Goal: Transaction & Acquisition: Purchase product/service

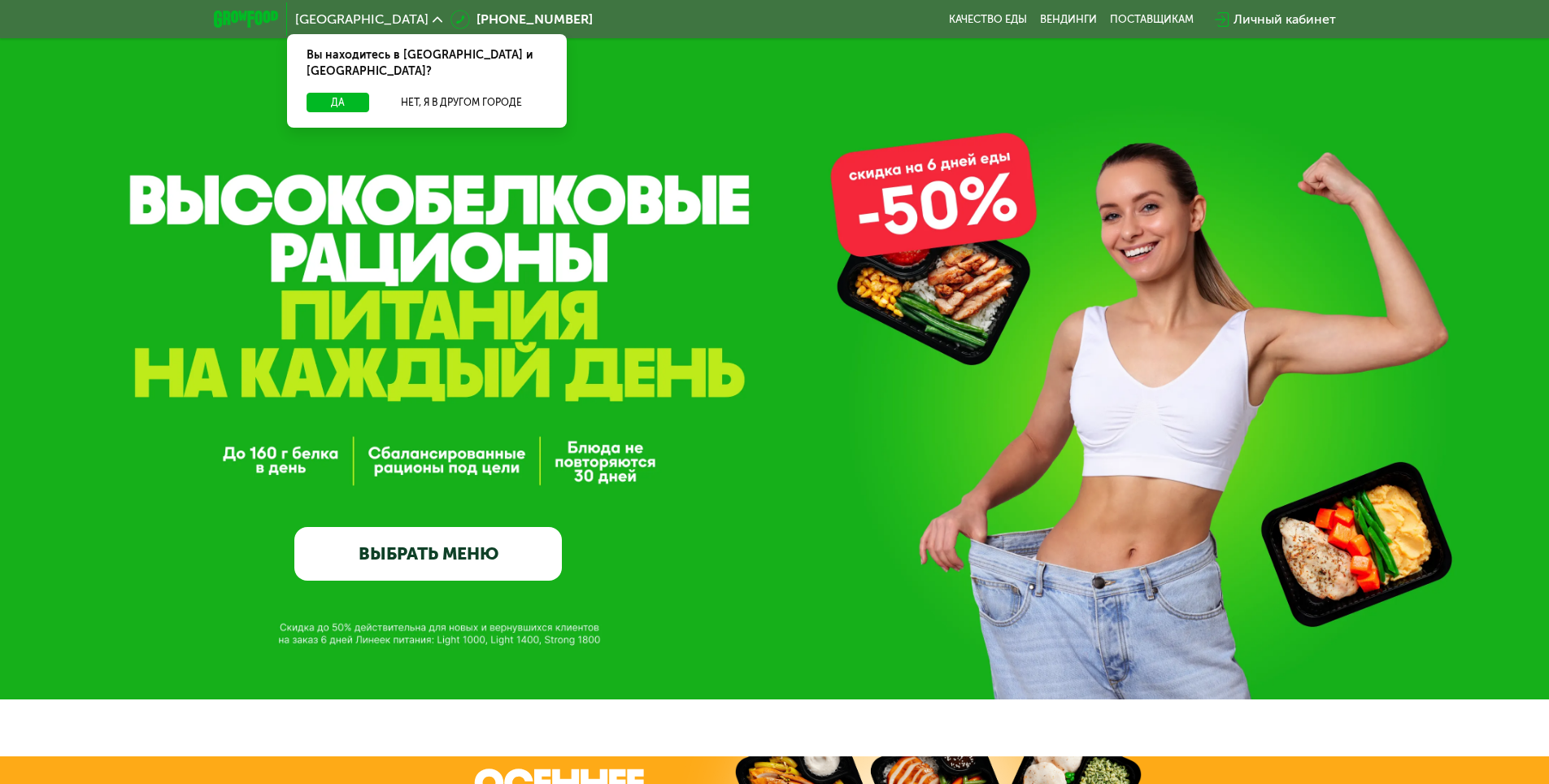
click at [331, 72] on div "Вы находитесь в [GEOGRAPHIC_DATA] и [GEOGRAPHIC_DATA]?" at bounding box center [426, 63] width 280 height 59
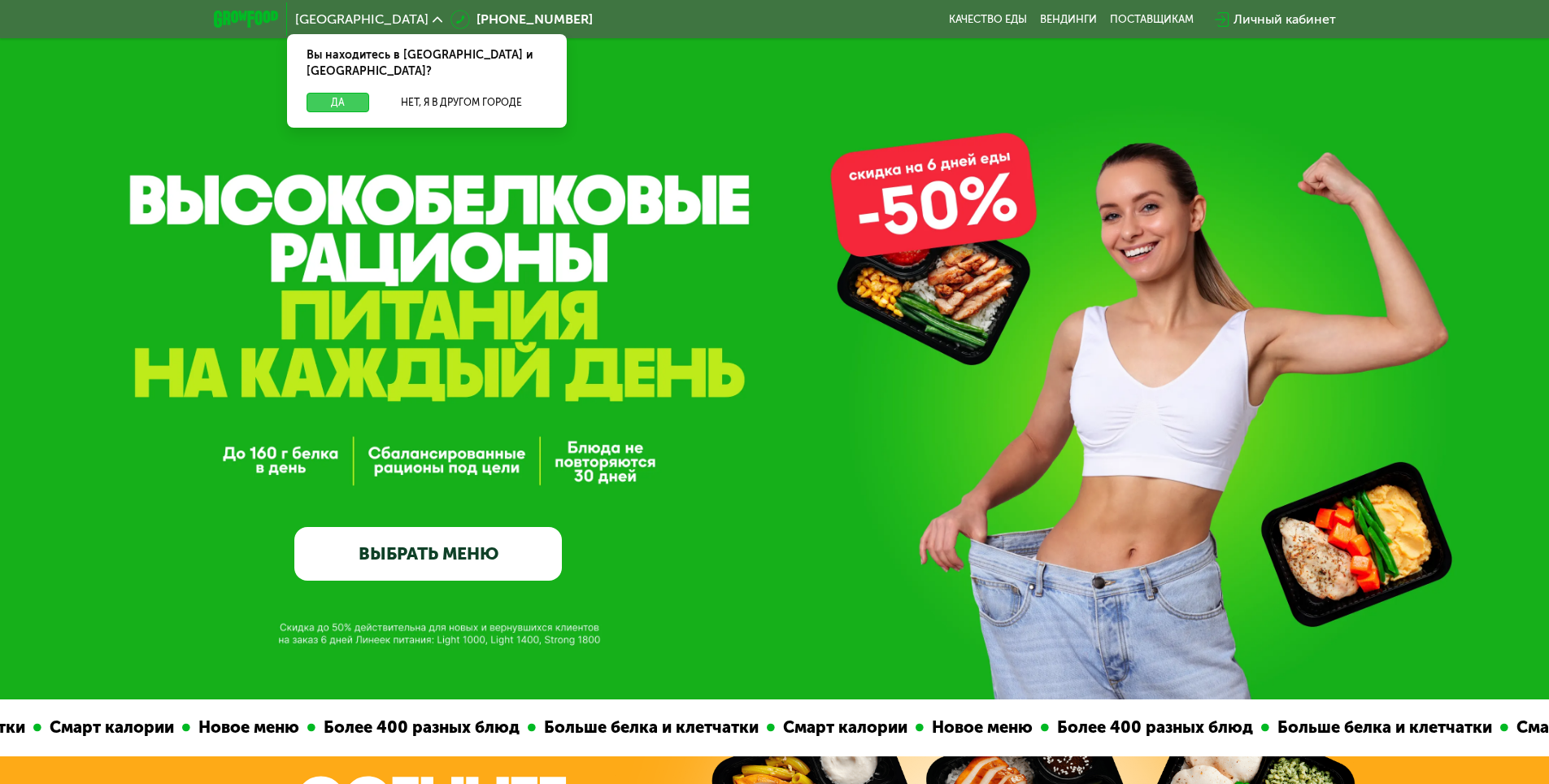
click at [330, 93] on button "Да" at bounding box center [337, 102] width 62 height 19
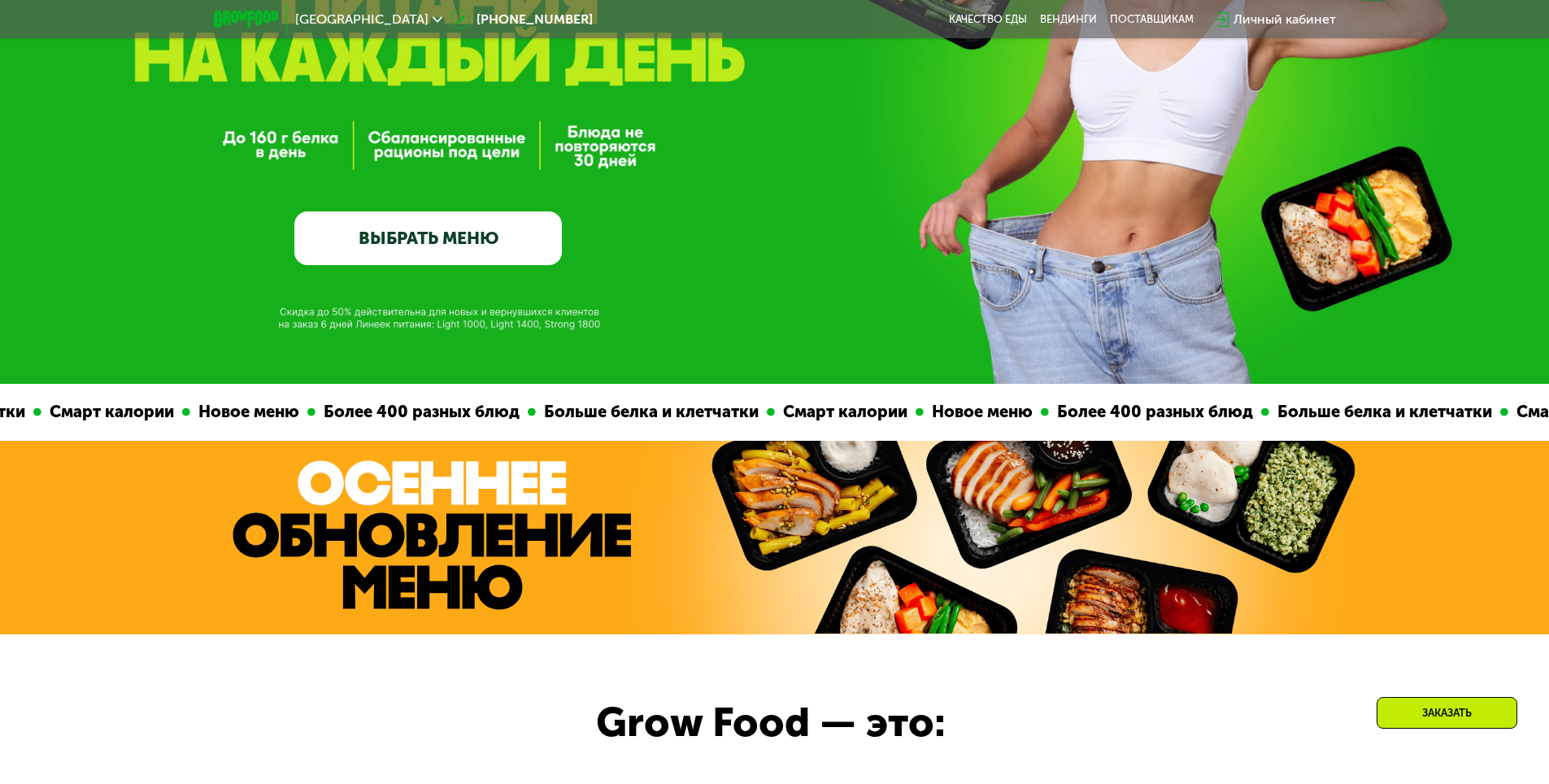
scroll to position [326, 0]
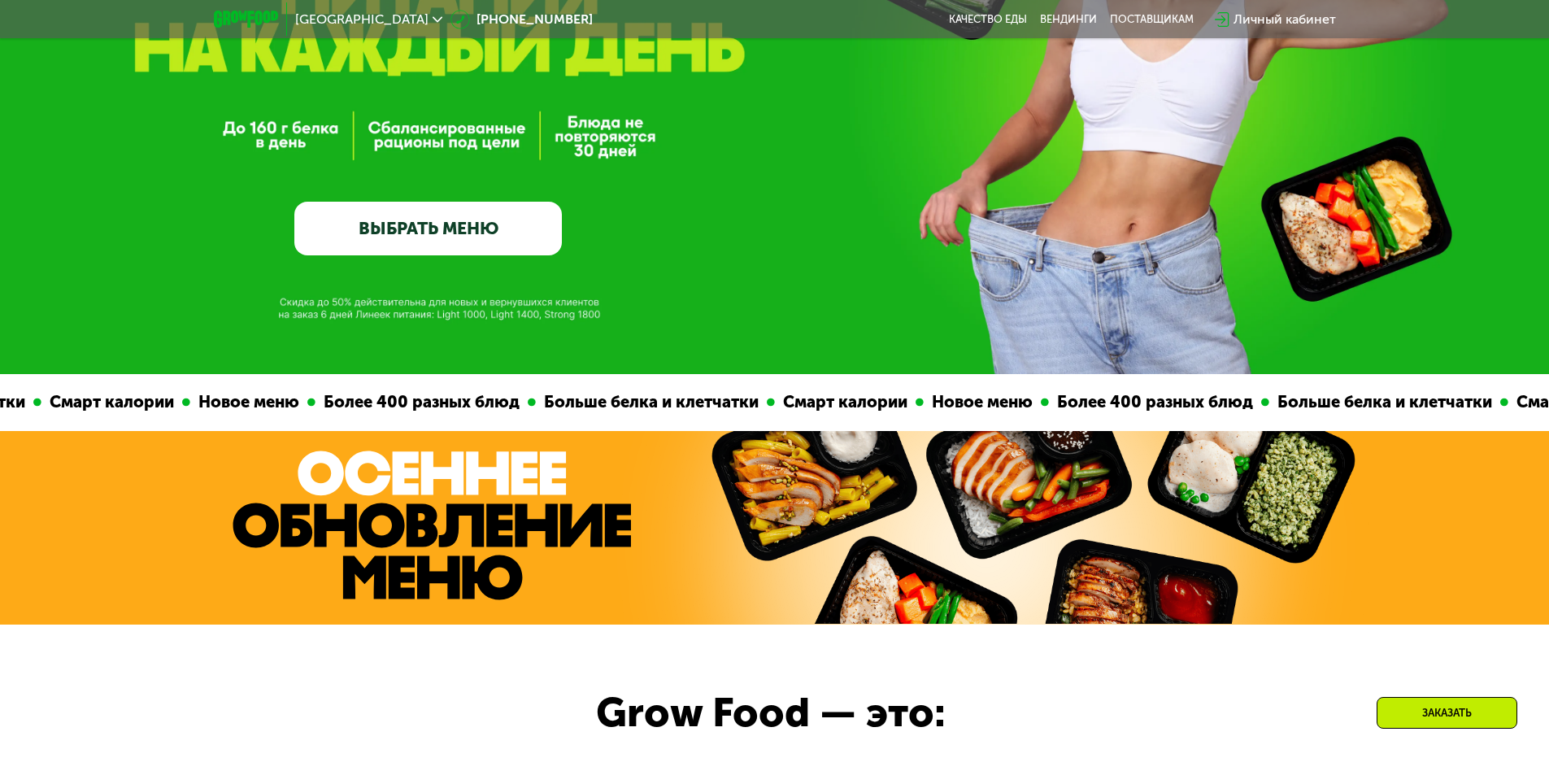
click at [440, 237] on link "ВЫБРАТЬ МЕНЮ" at bounding box center [428, 228] width 268 height 54
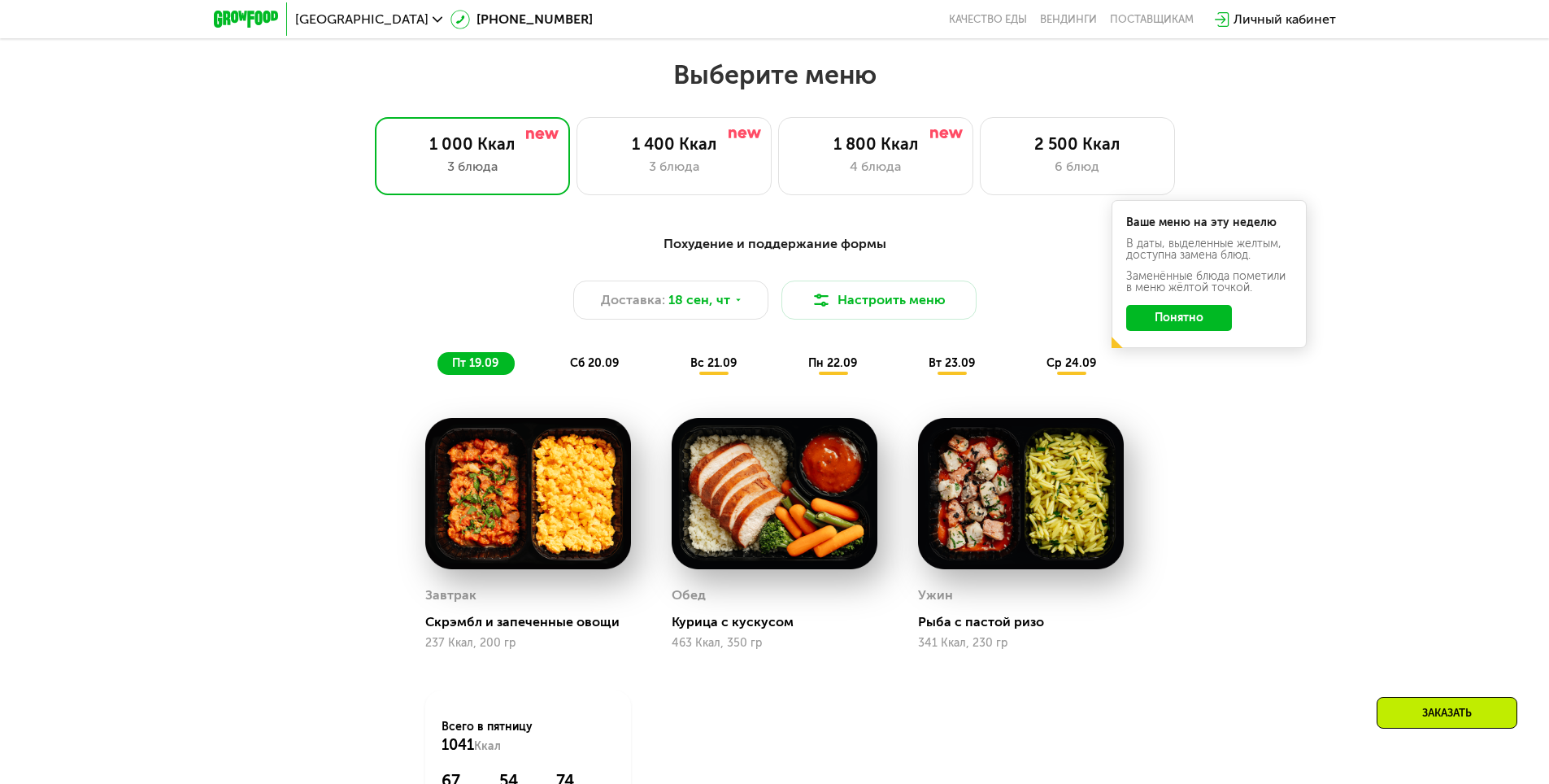
scroll to position [1348, 0]
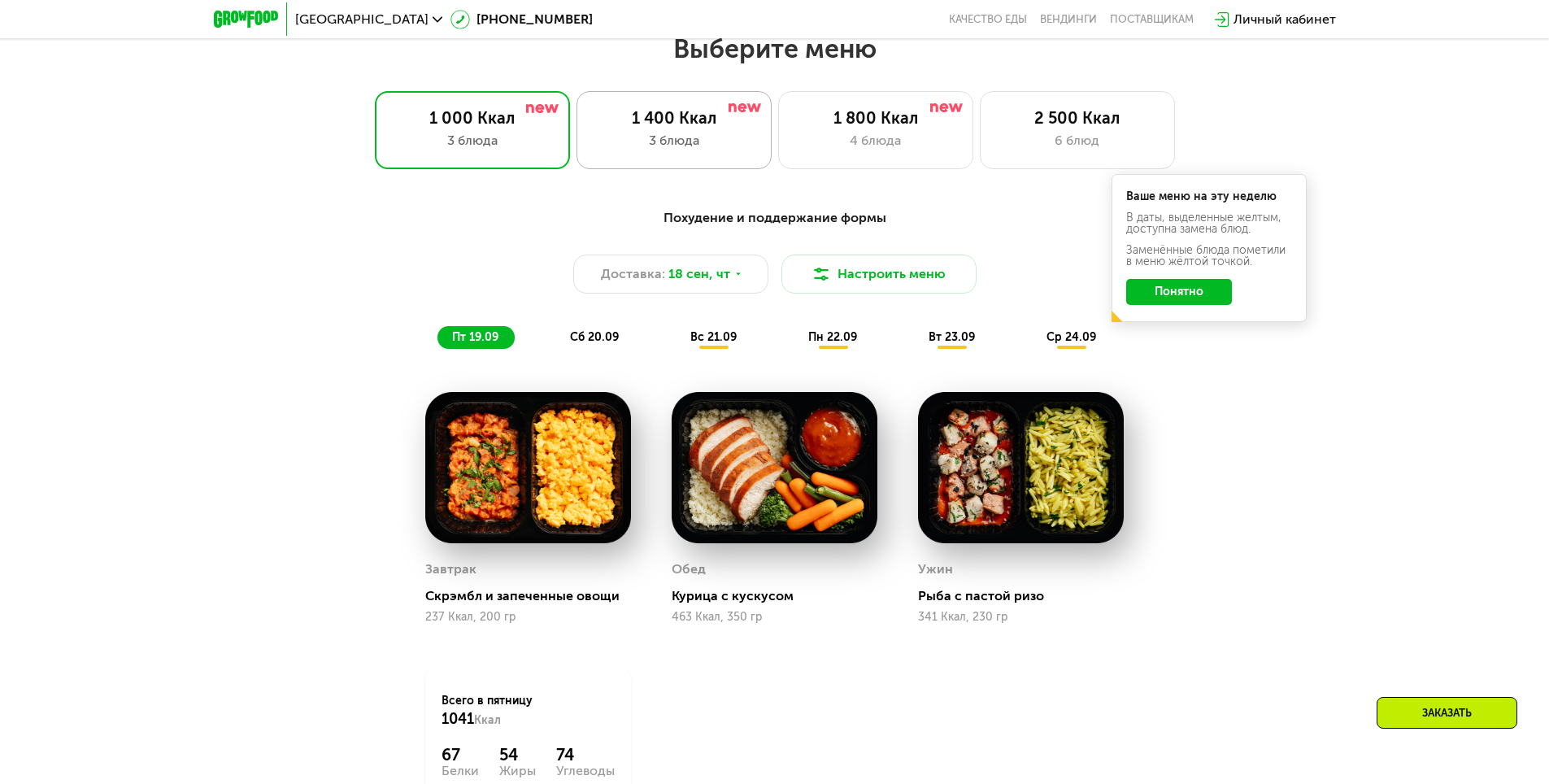
click at [731, 136] on div "3 блюда" at bounding box center [674, 140] width 161 height 19
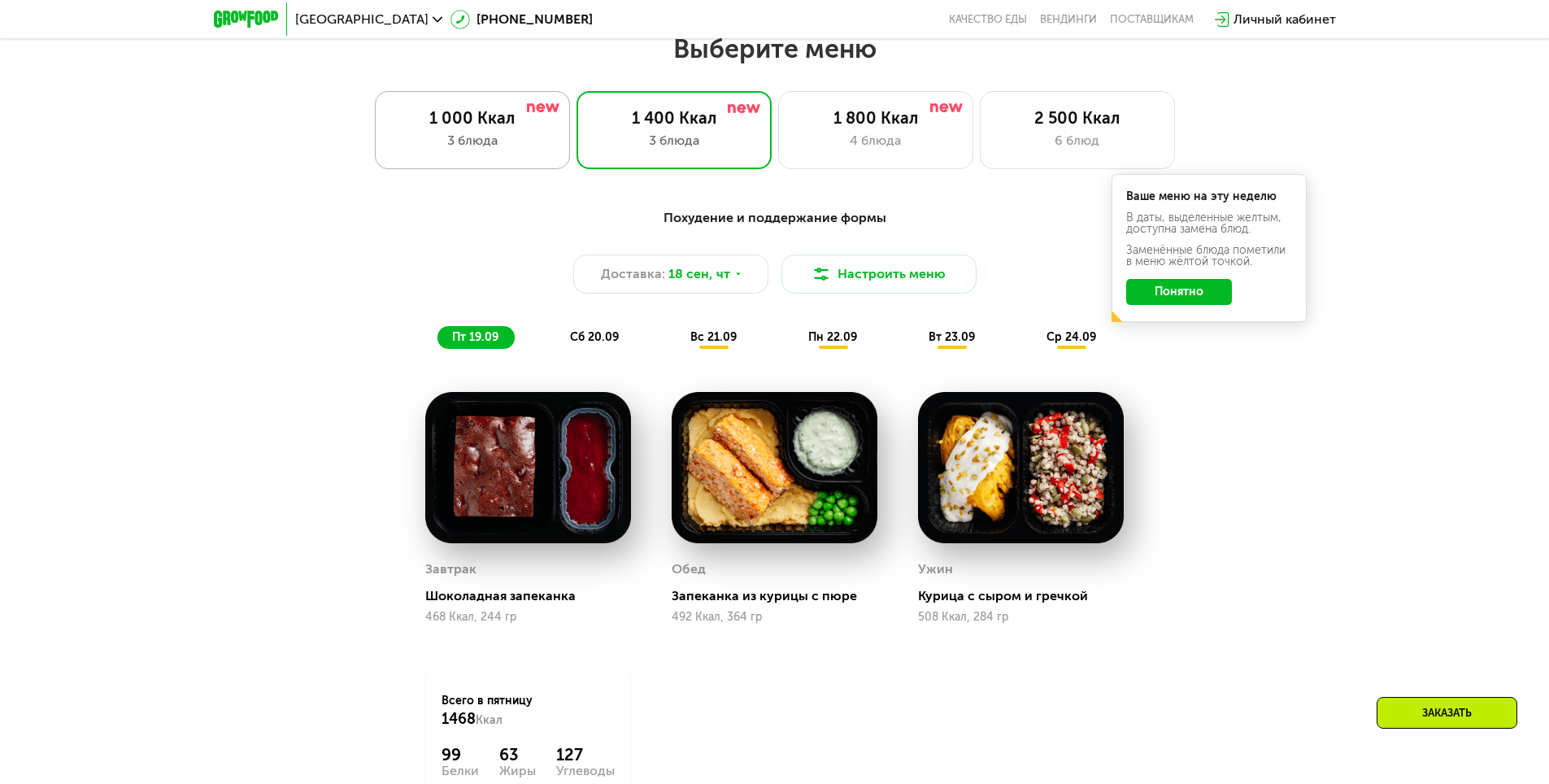
click at [498, 147] on div "3 блюда" at bounding box center [472, 140] width 161 height 19
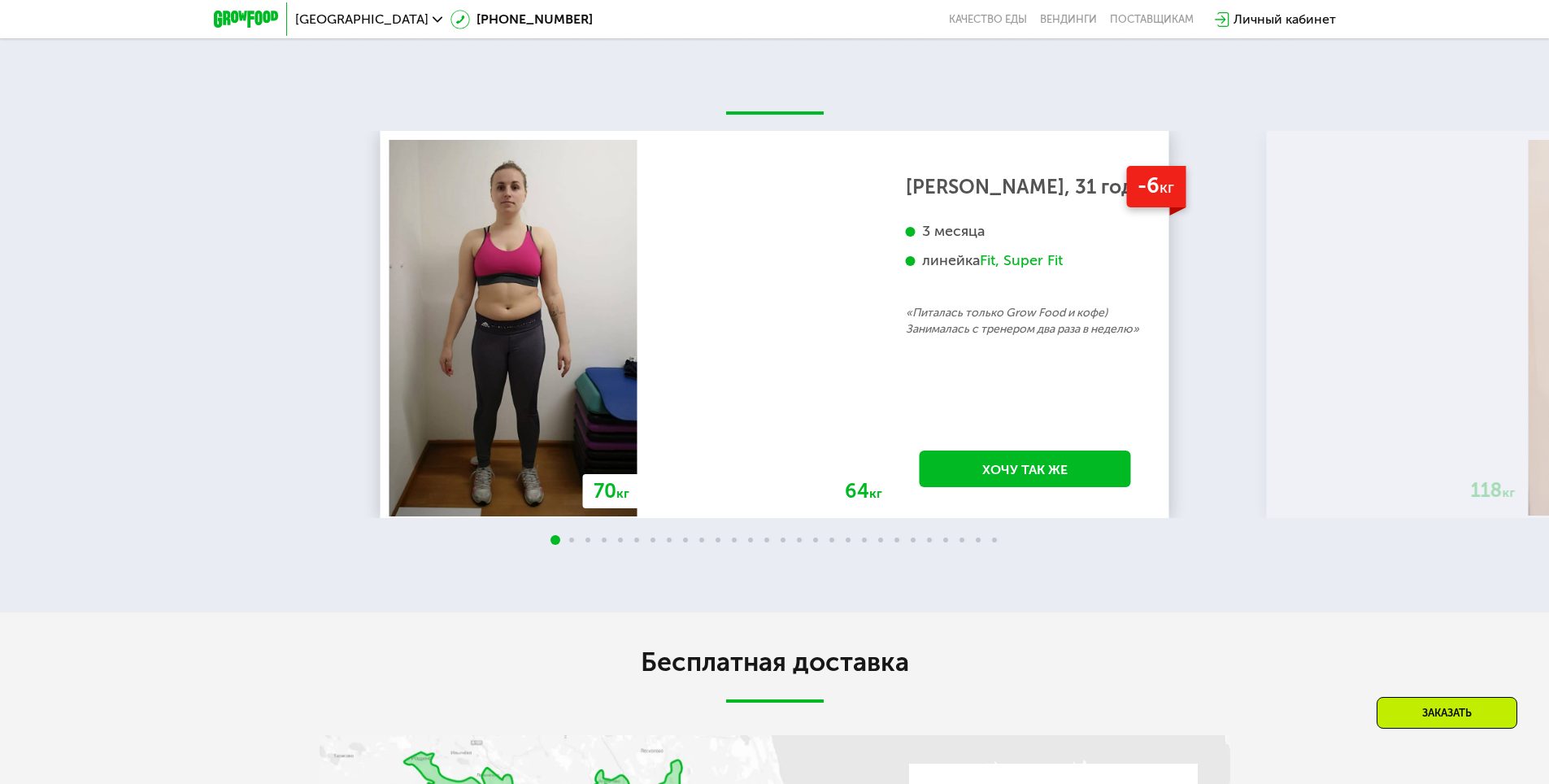
scroll to position [3543, 0]
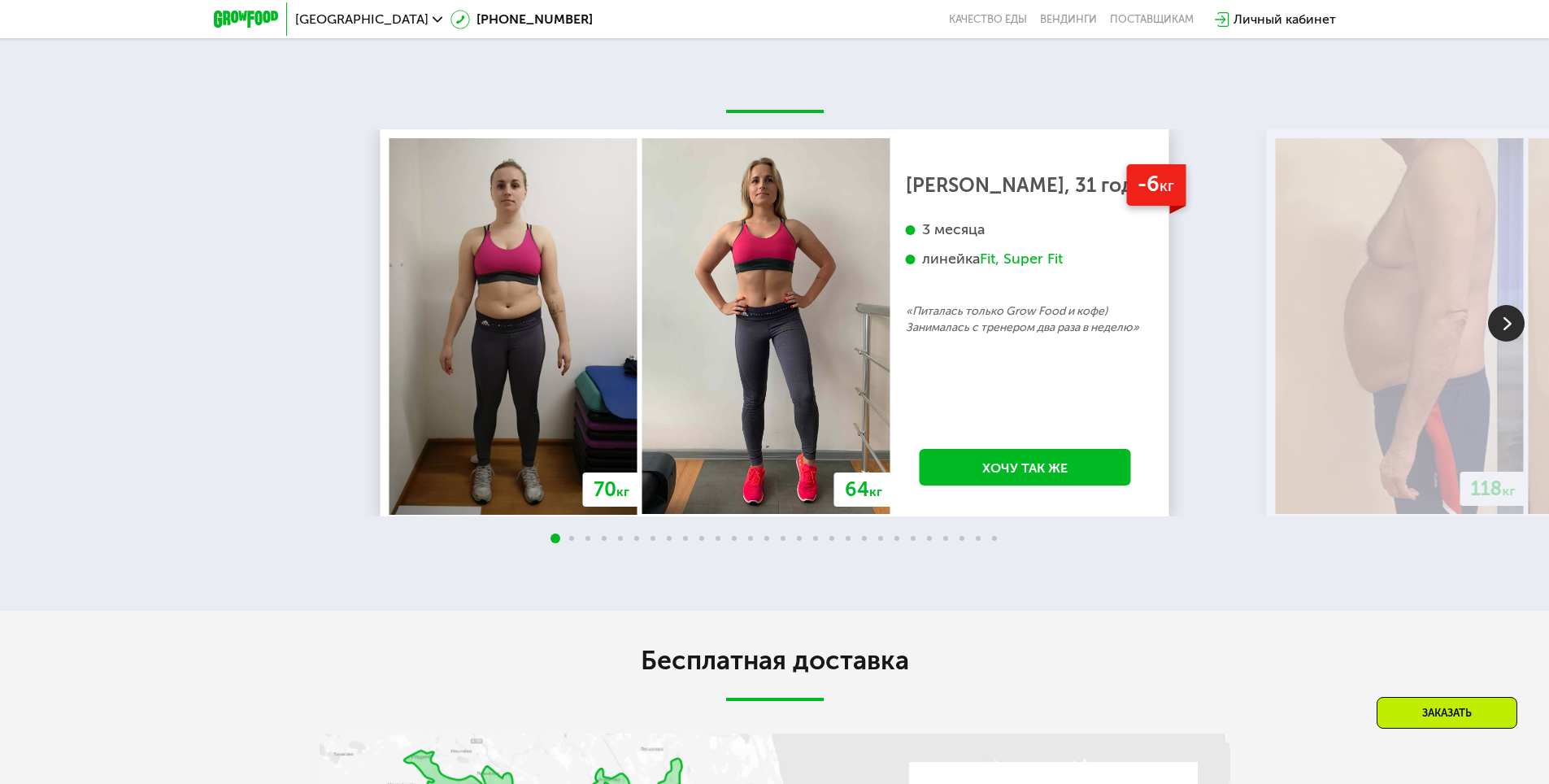
click at [1499, 325] on img at bounding box center [1506, 323] width 37 height 37
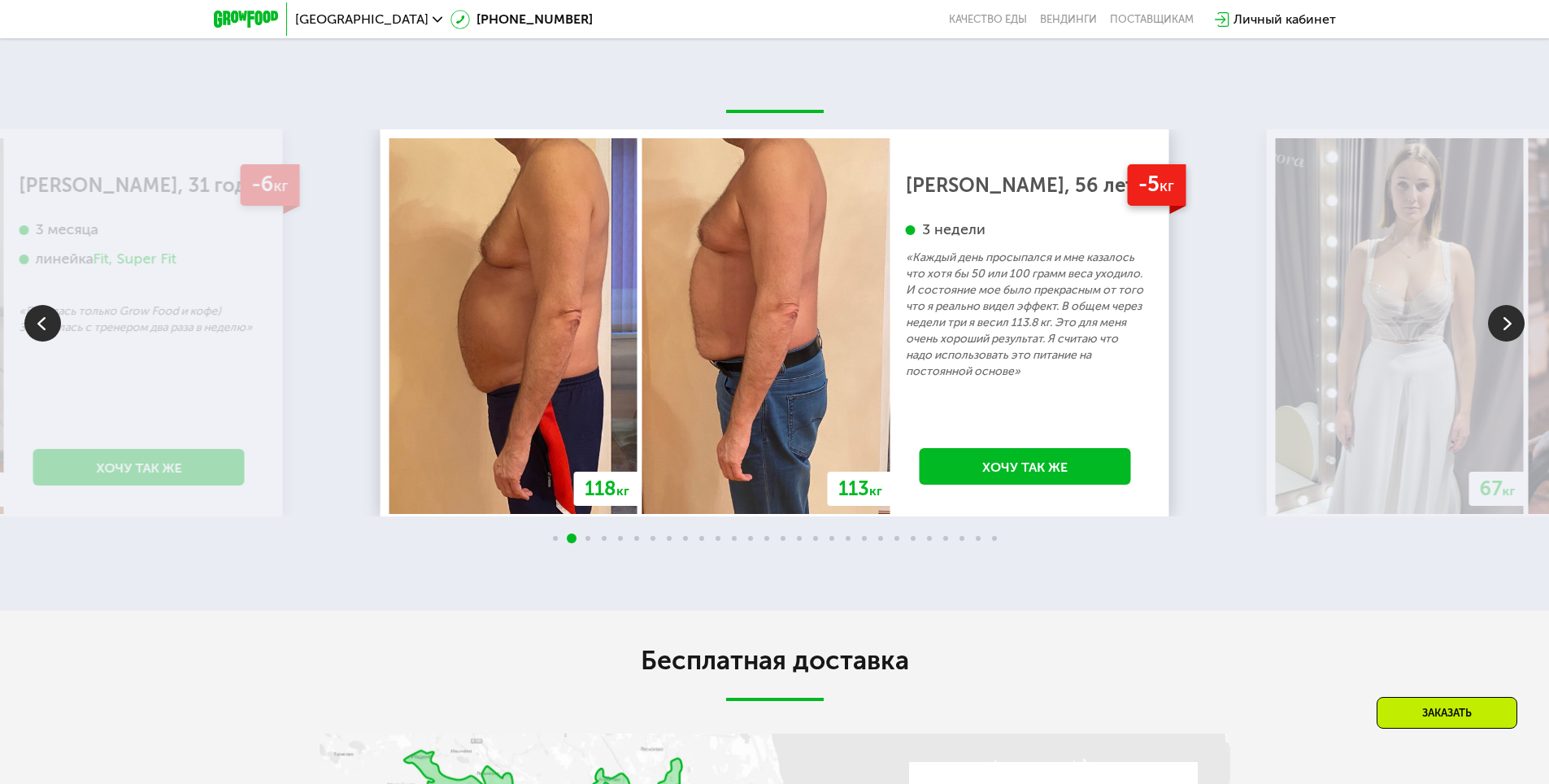
click at [1491, 332] on img at bounding box center [1506, 323] width 37 height 37
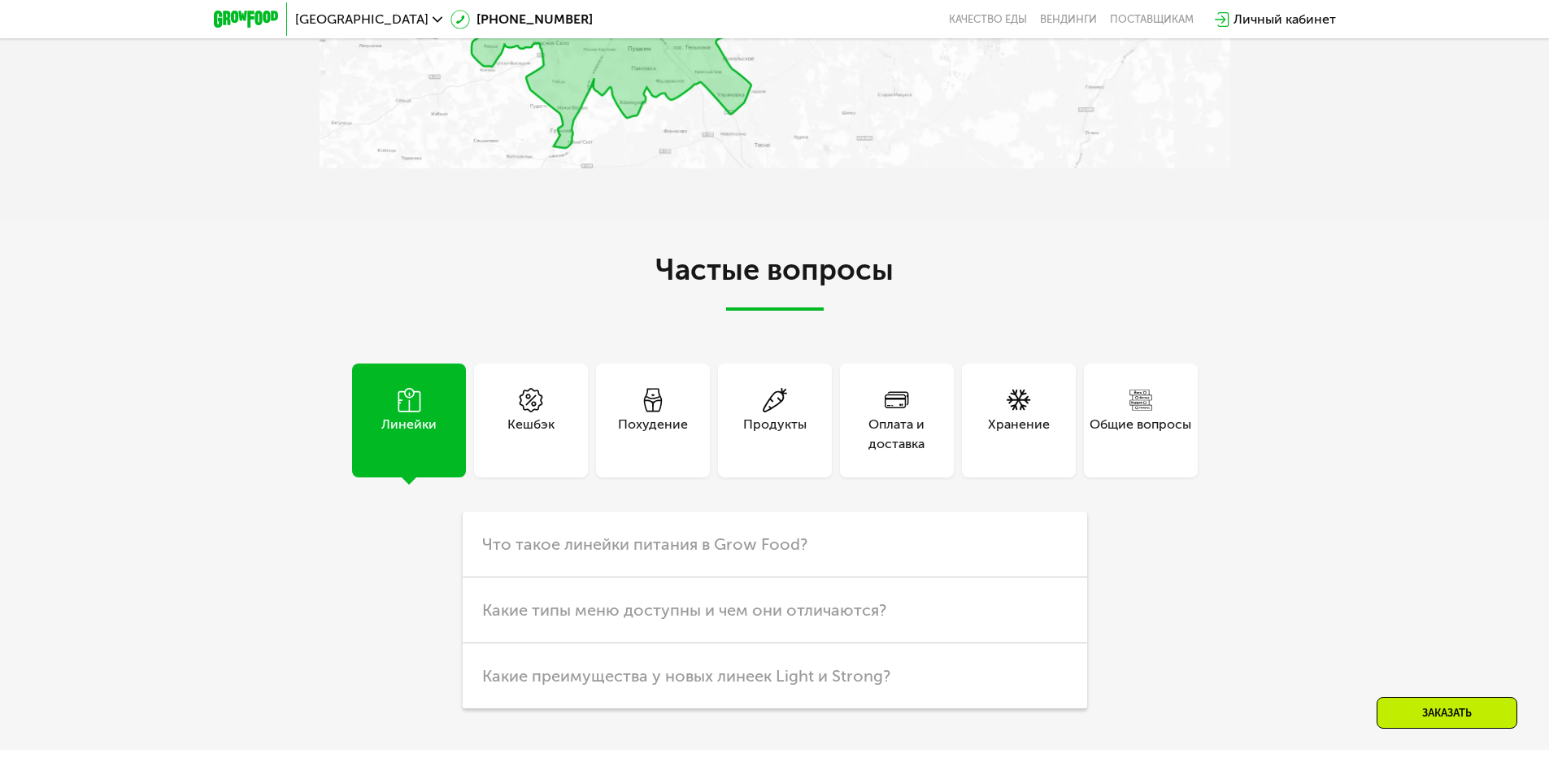
scroll to position [4681, 0]
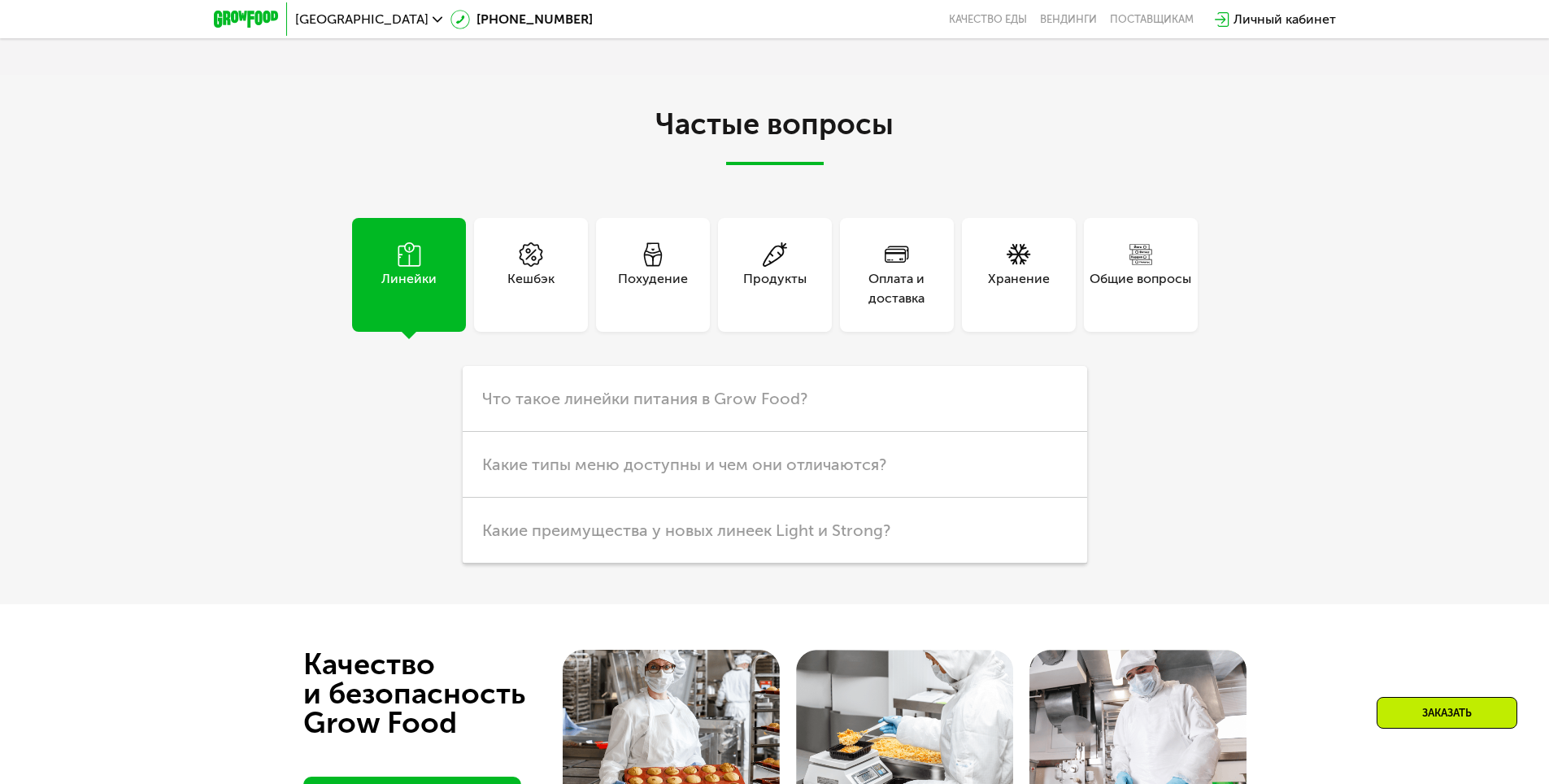
click at [667, 281] on div "Похудение" at bounding box center [653, 288] width 70 height 39
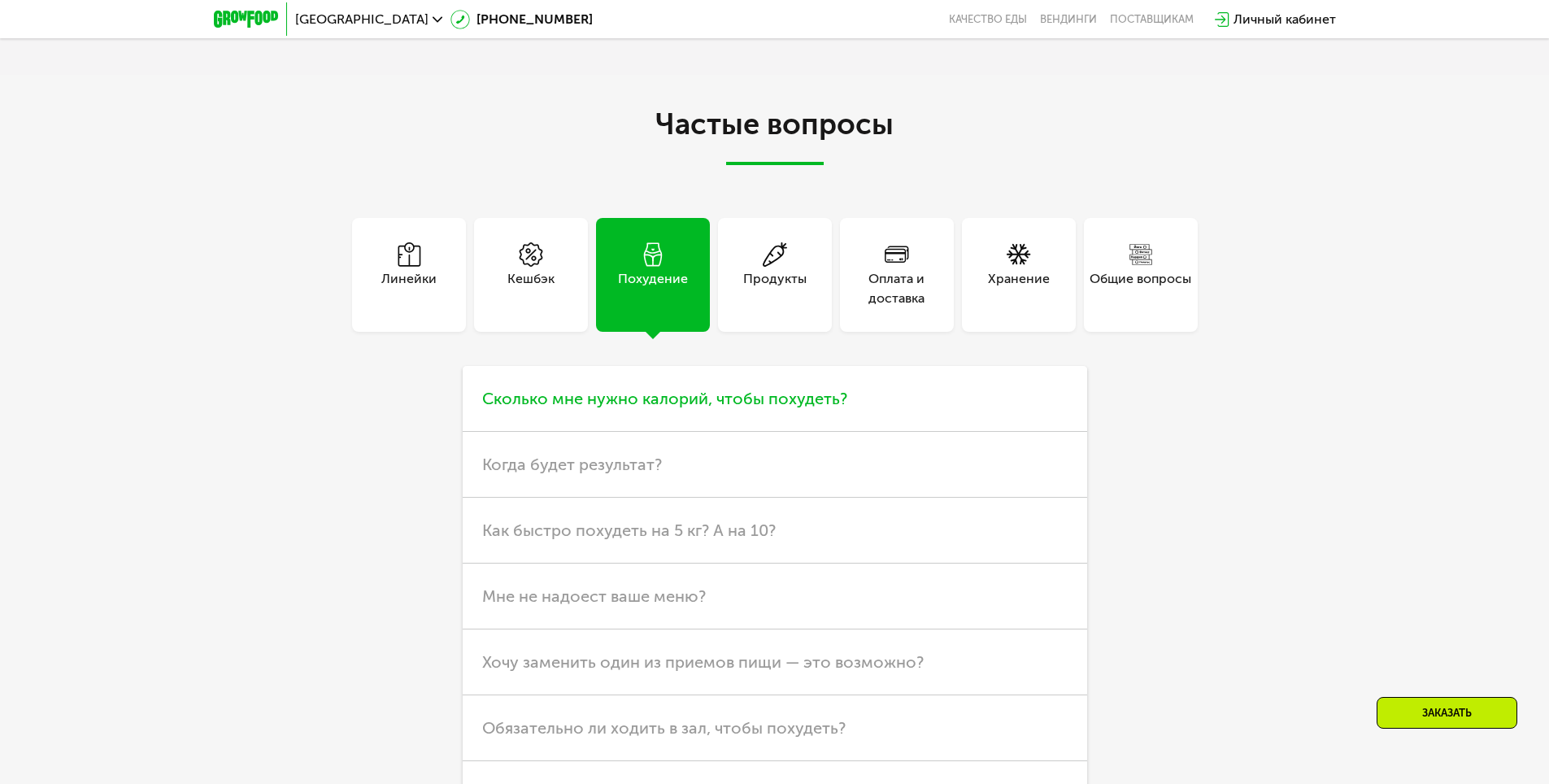
click at [803, 402] on span "Сколько мне нужно калорий, чтобы похудеть?" at bounding box center [665, 398] width 365 height 19
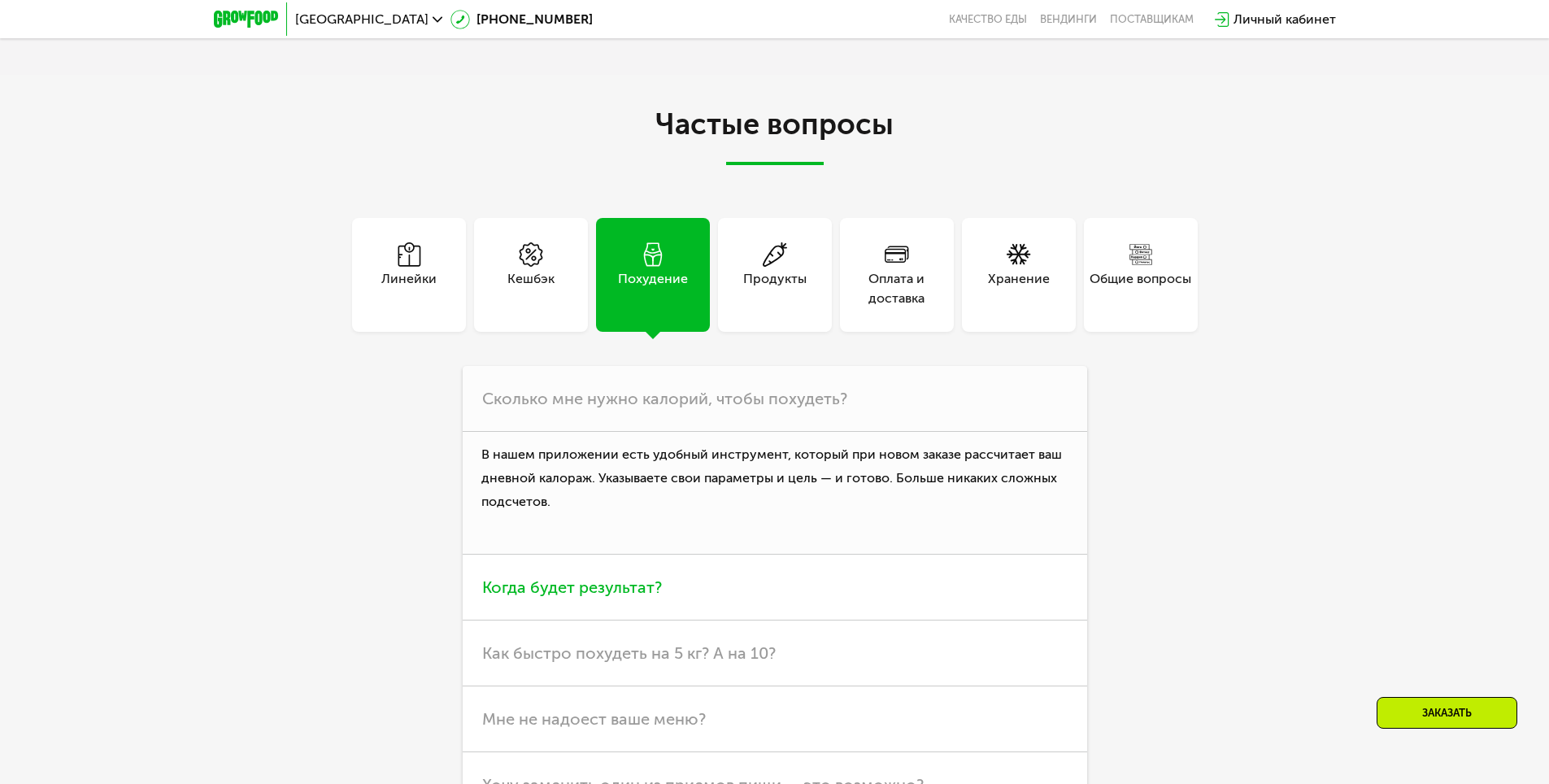
click at [546, 591] on span "Когда будет результат?" at bounding box center [572, 586] width 180 height 19
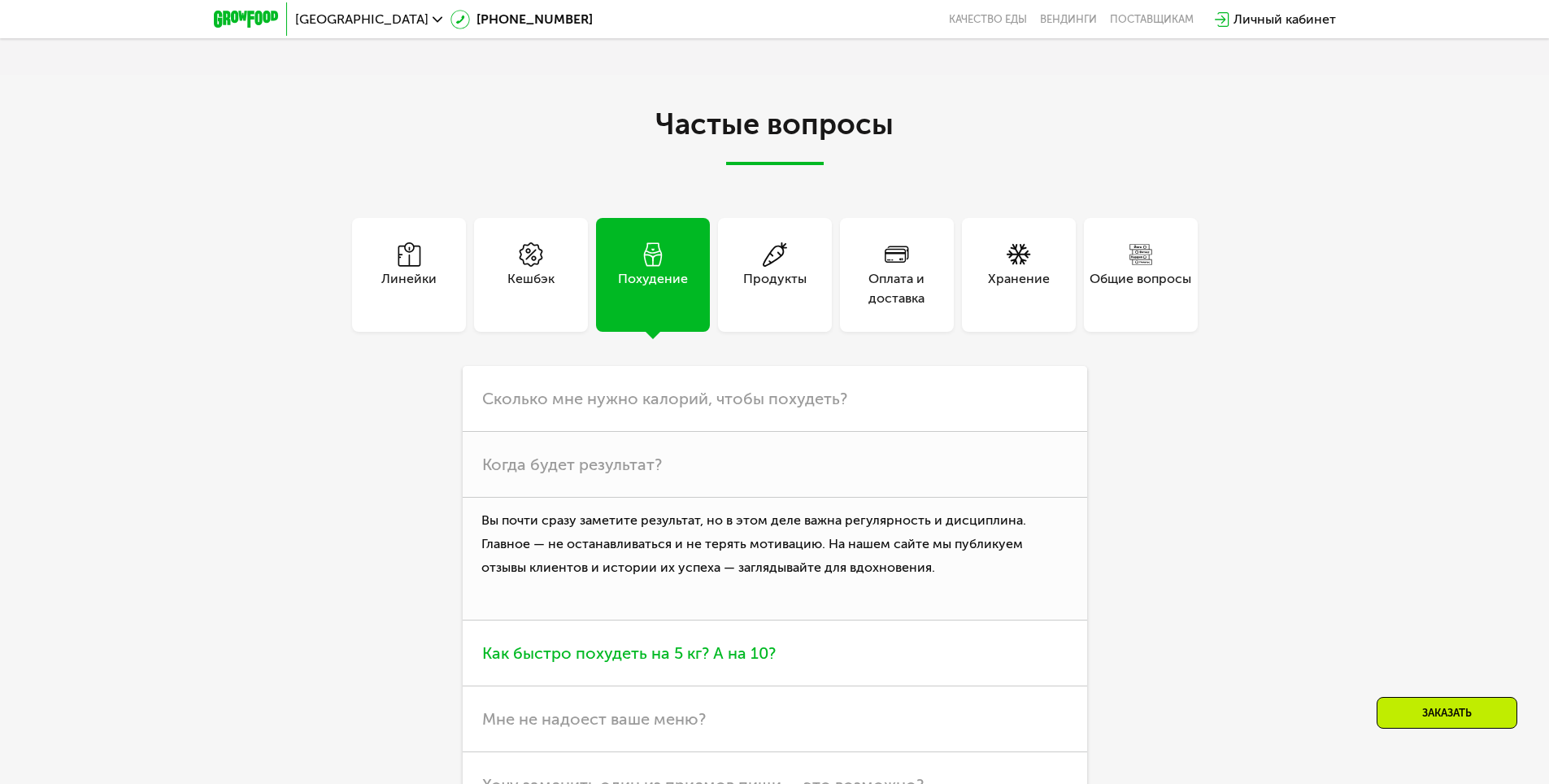
click at [555, 661] on span "Как быстро похудеть на 5 кг? А на 10?" at bounding box center [629, 652] width 293 height 19
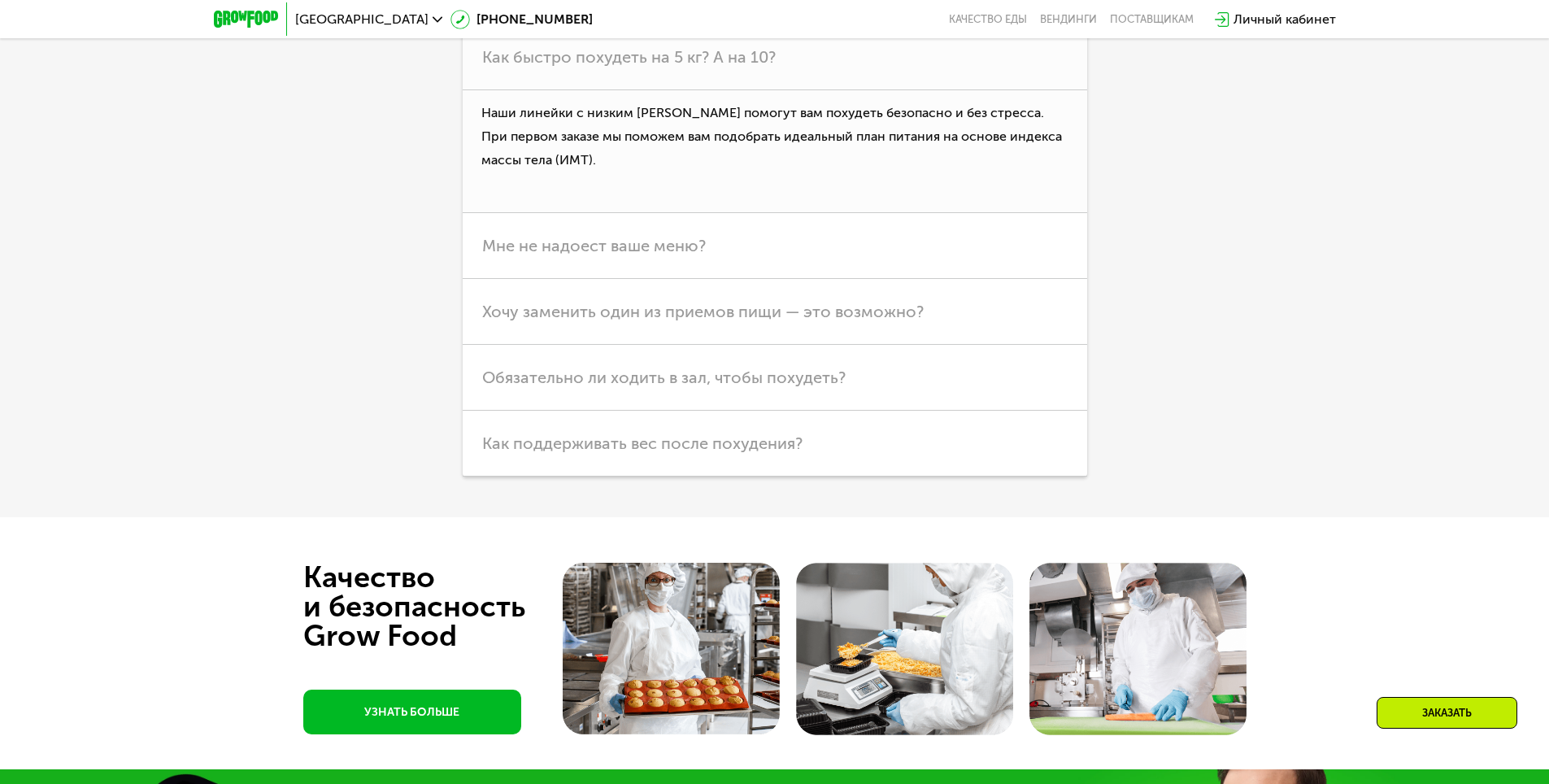
scroll to position [5169, 0]
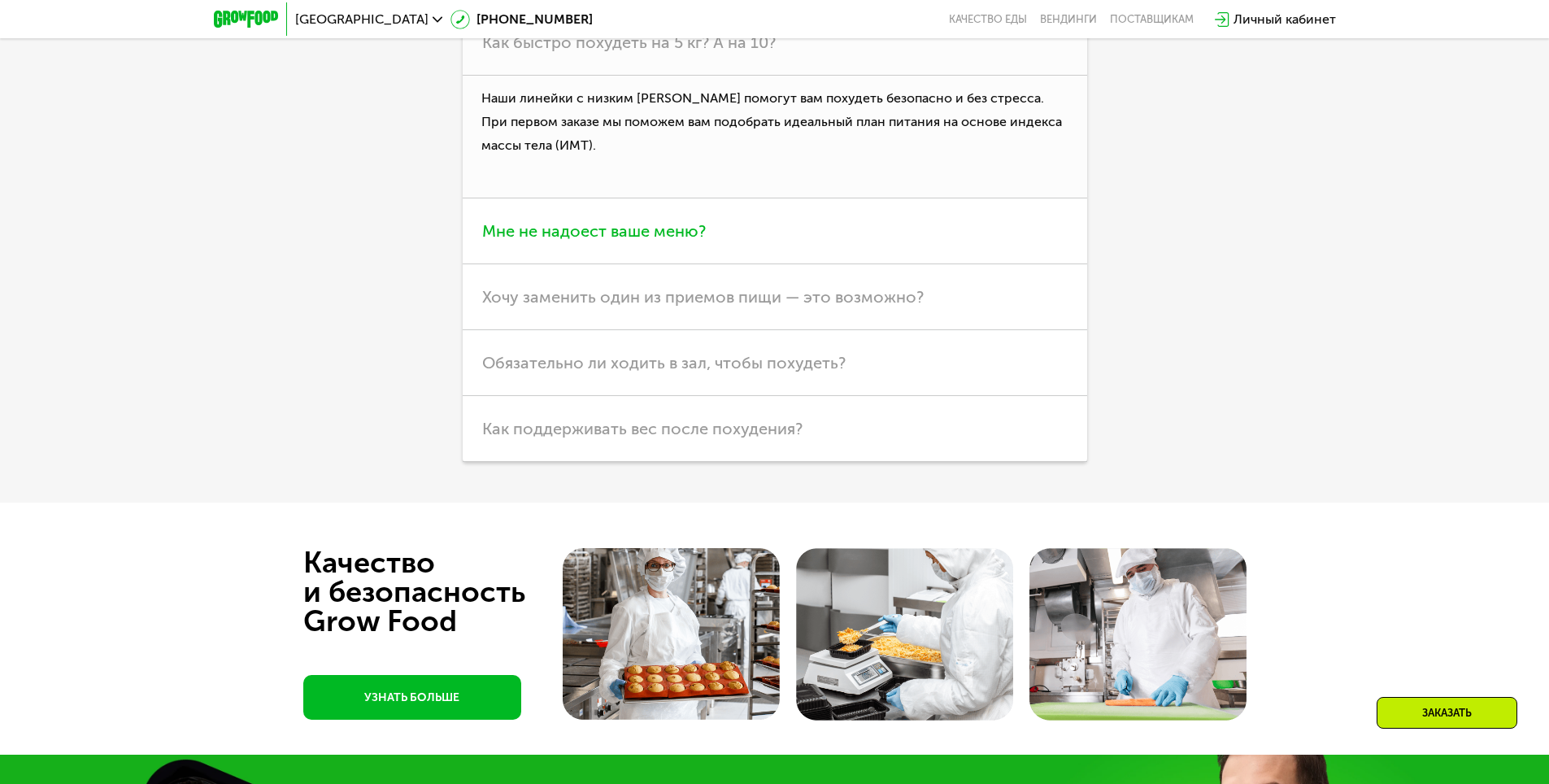
drag, startPoint x: 600, startPoint y: 243, endPoint x: 596, endPoint y: 253, distance: 10.8
click at [598, 248] on h3 "Мне не надоест ваше меню?" at bounding box center [774, 231] width 625 height 66
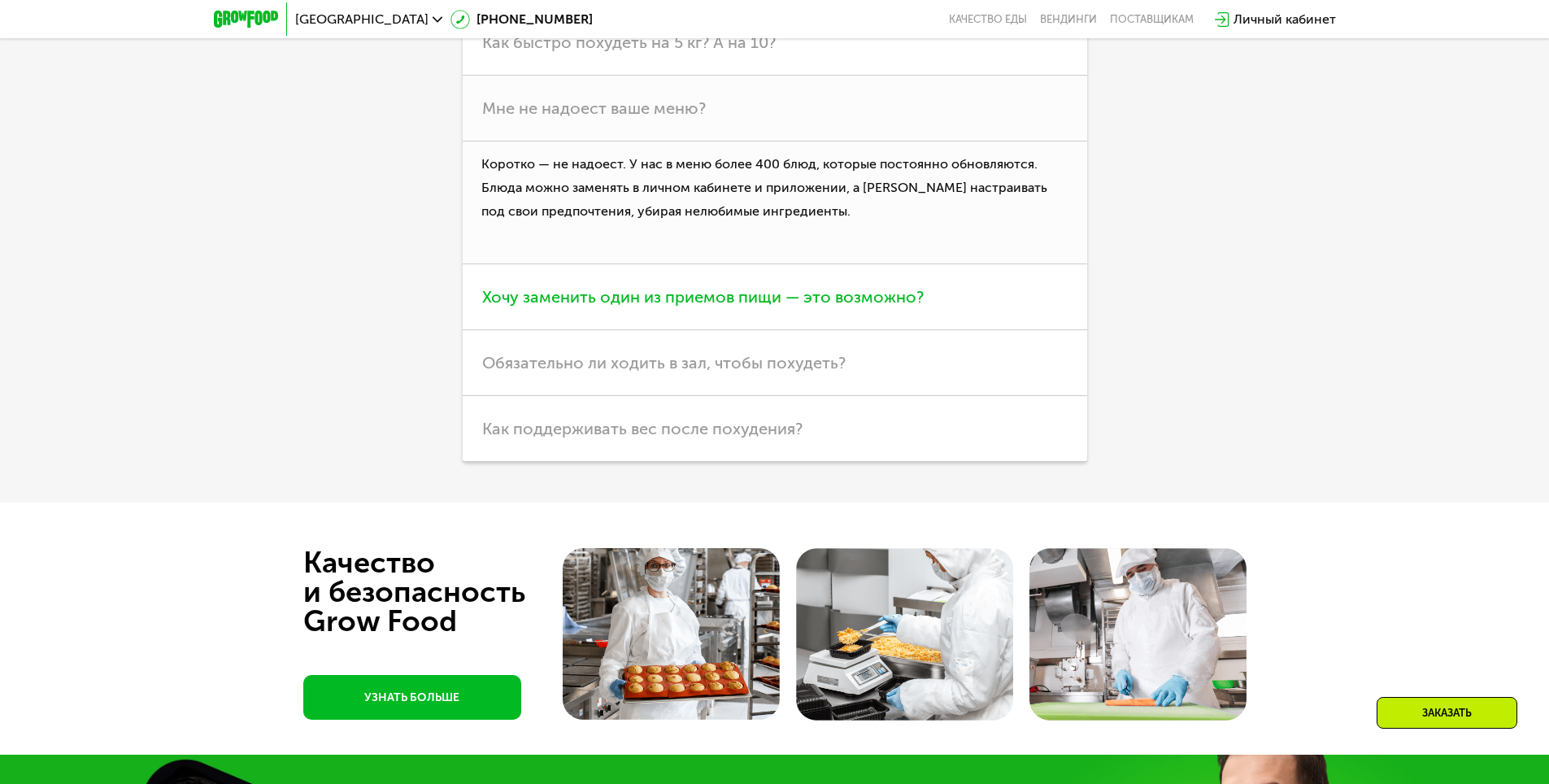
click at [813, 317] on h3 "Хочу заменить один из приемов пищи — это возможно?" at bounding box center [774, 297] width 625 height 66
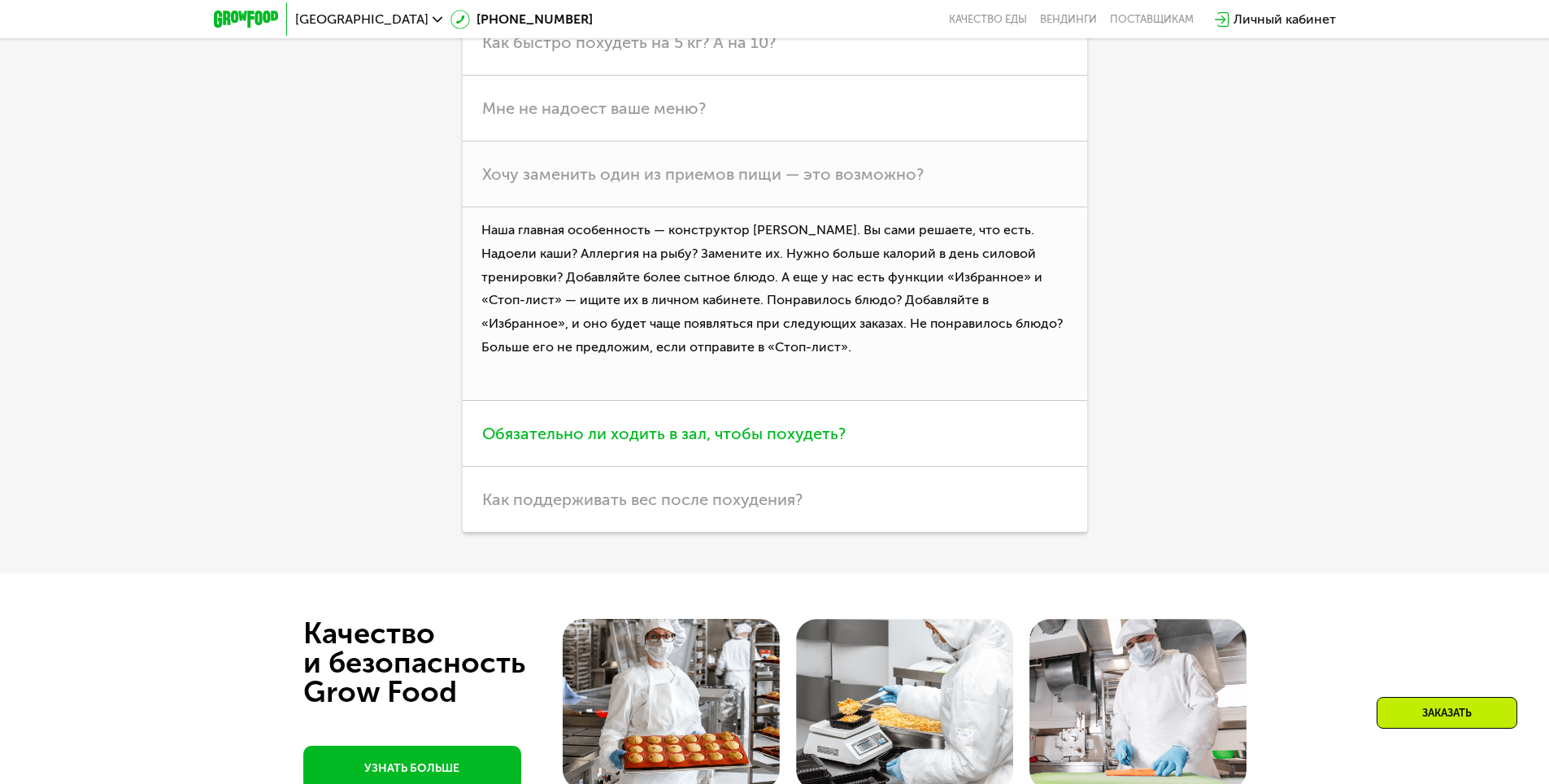
click at [785, 434] on span "Обязательно ли ходить в зал, чтобы похудеть?" at bounding box center [664, 433] width 363 height 19
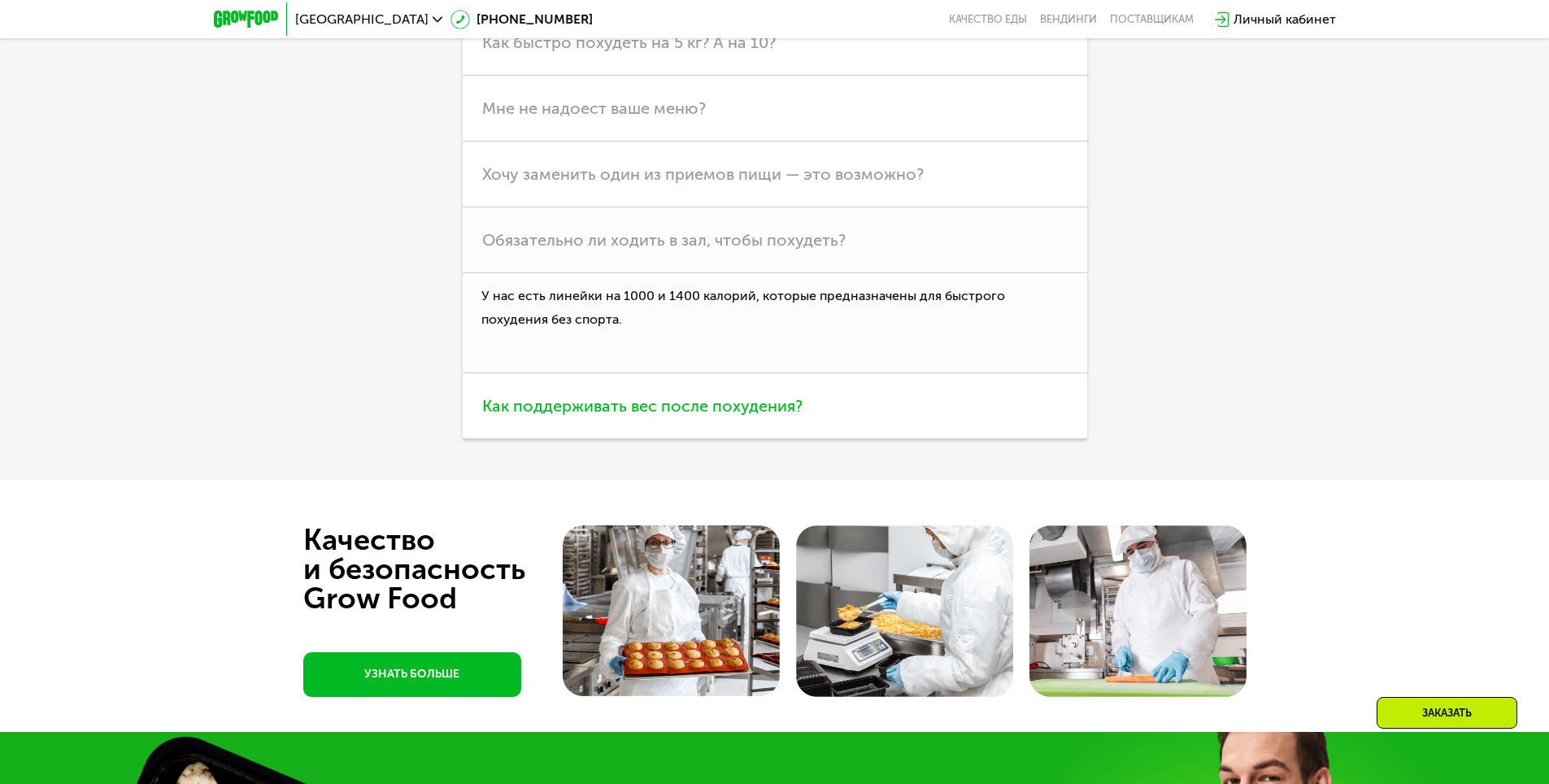
click at [614, 406] on span "Как поддерживать вес после похудения?" at bounding box center [642, 405] width 320 height 19
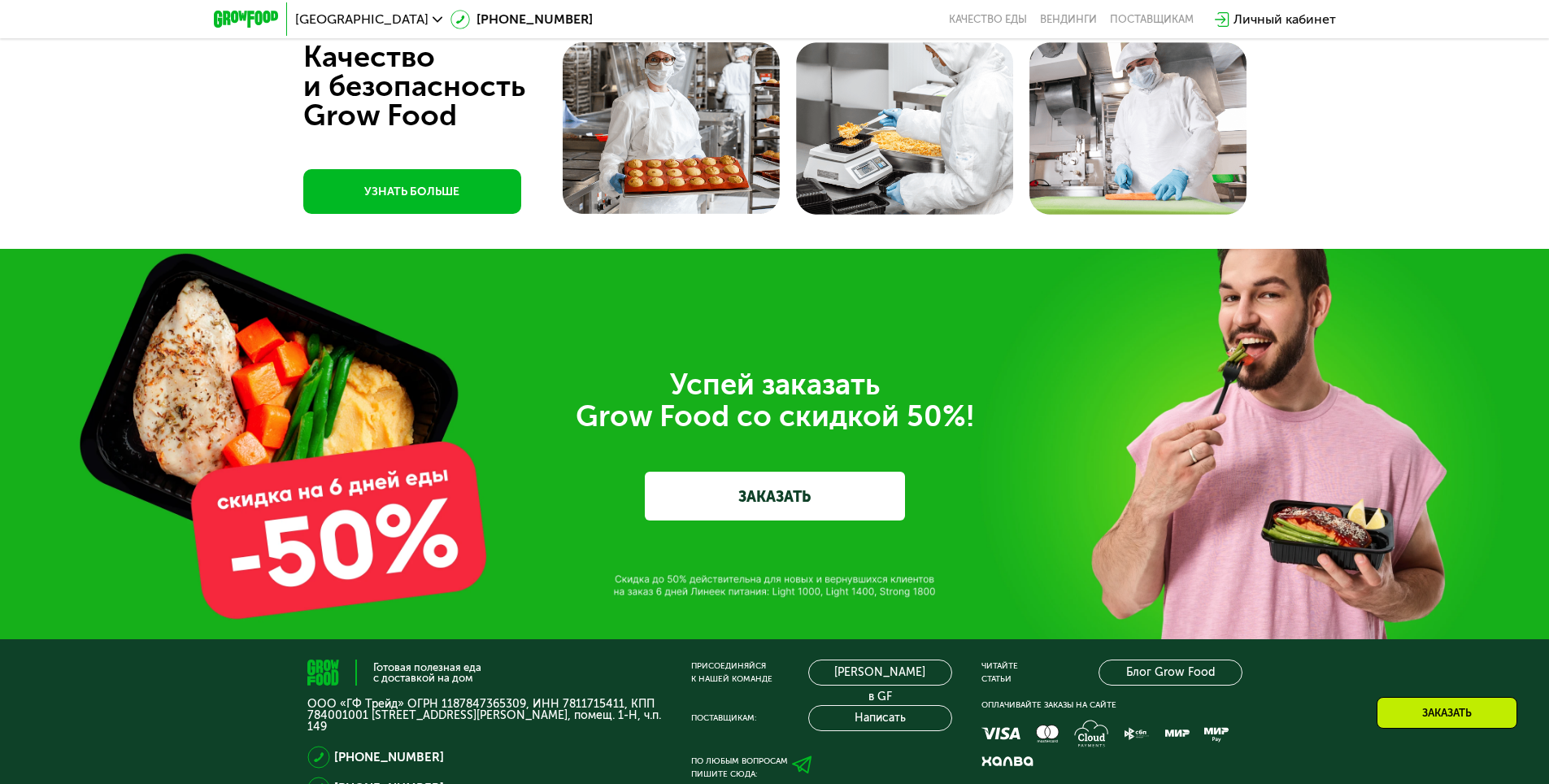
scroll to position [5819, 0]
